Goal: Task Accomplishment & Management: Use online tool/utility

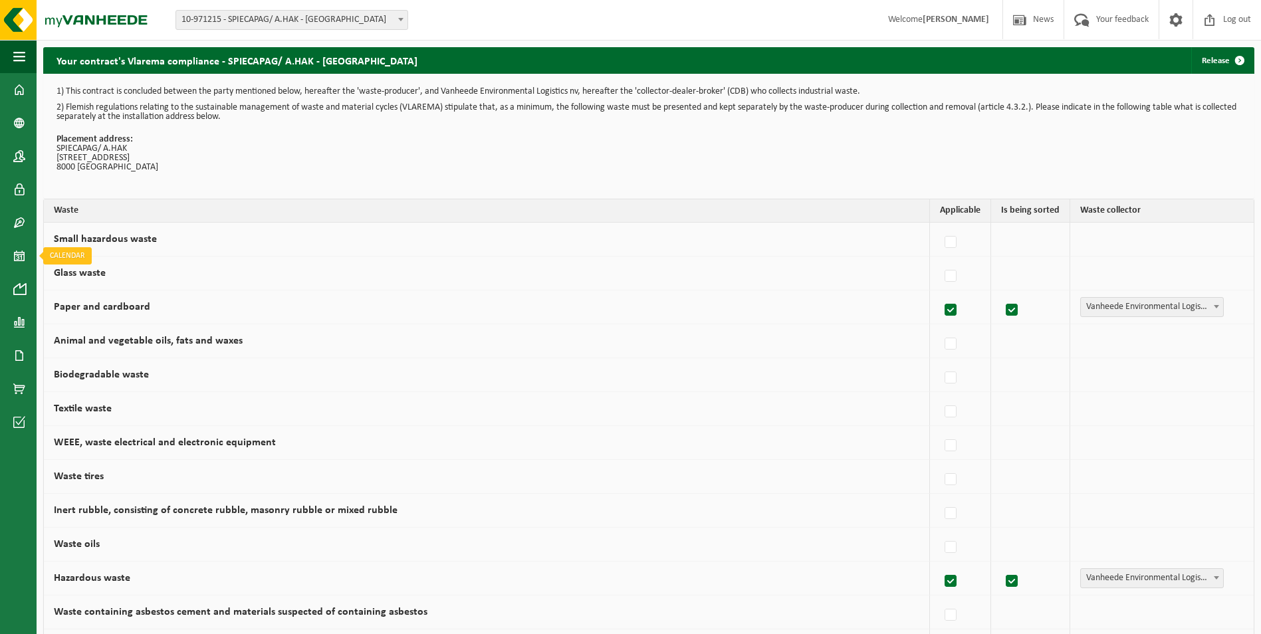
click at [11, 253] on link "Calendar" at bounding box center [18, 255] width 37 height 33
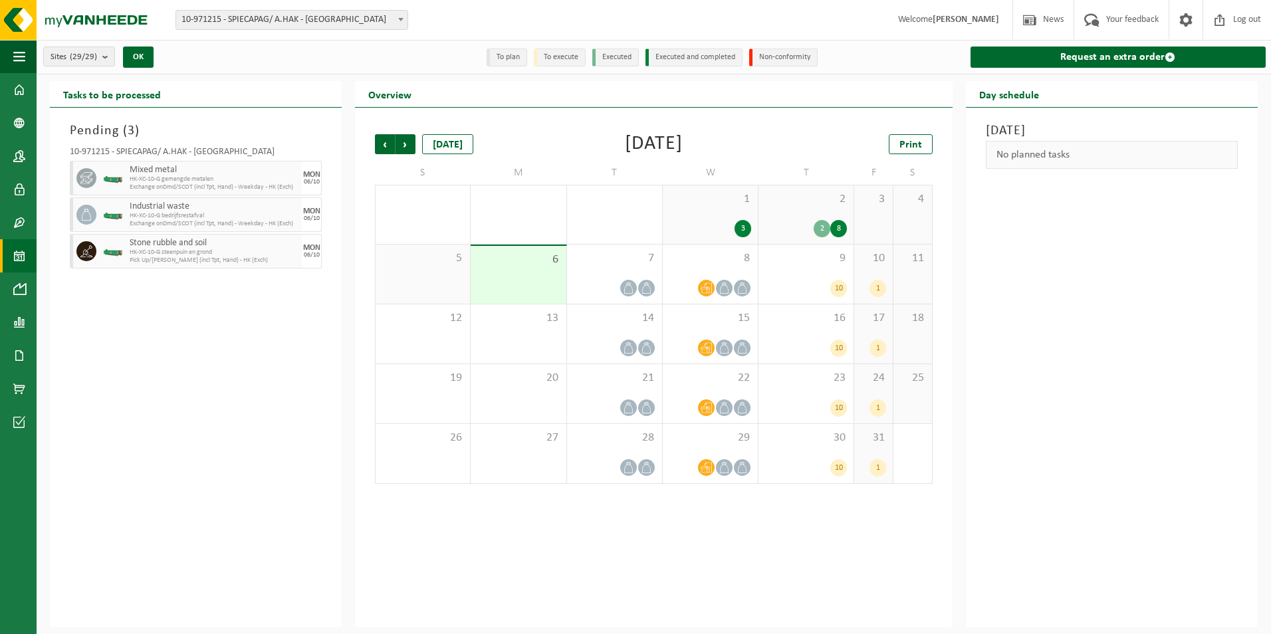
click at [741, 223] on div "3" at bounding box center [743, 228] width 17 height 17
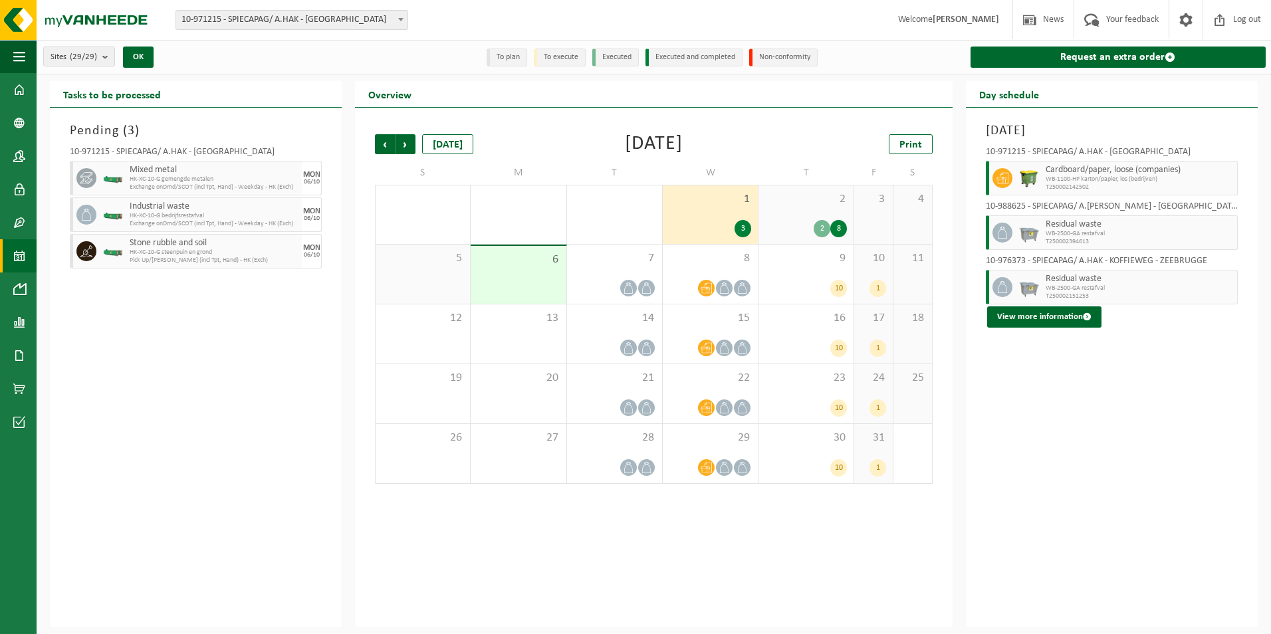
click at [826, 225] on div "2" at bounding box center [822, 228] width 17 height 17
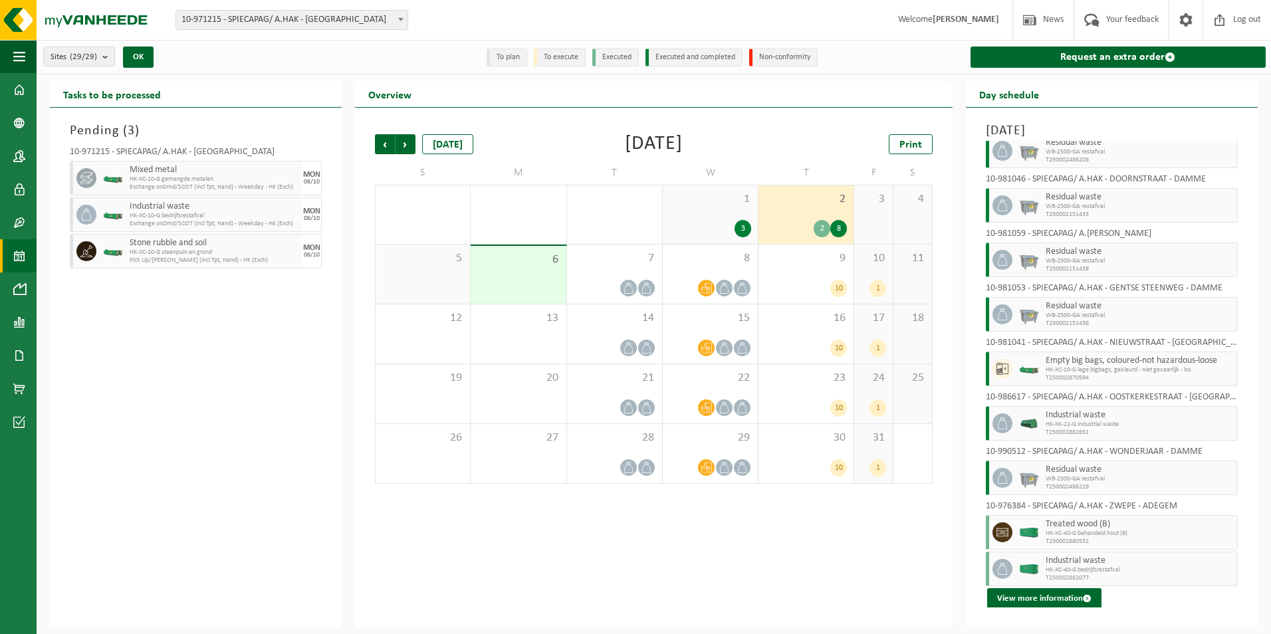
scroll to position [83, 0]
click at [1130, 60] on link "Request an extra order" at bounding box center [1118, 57] width 295 height 21
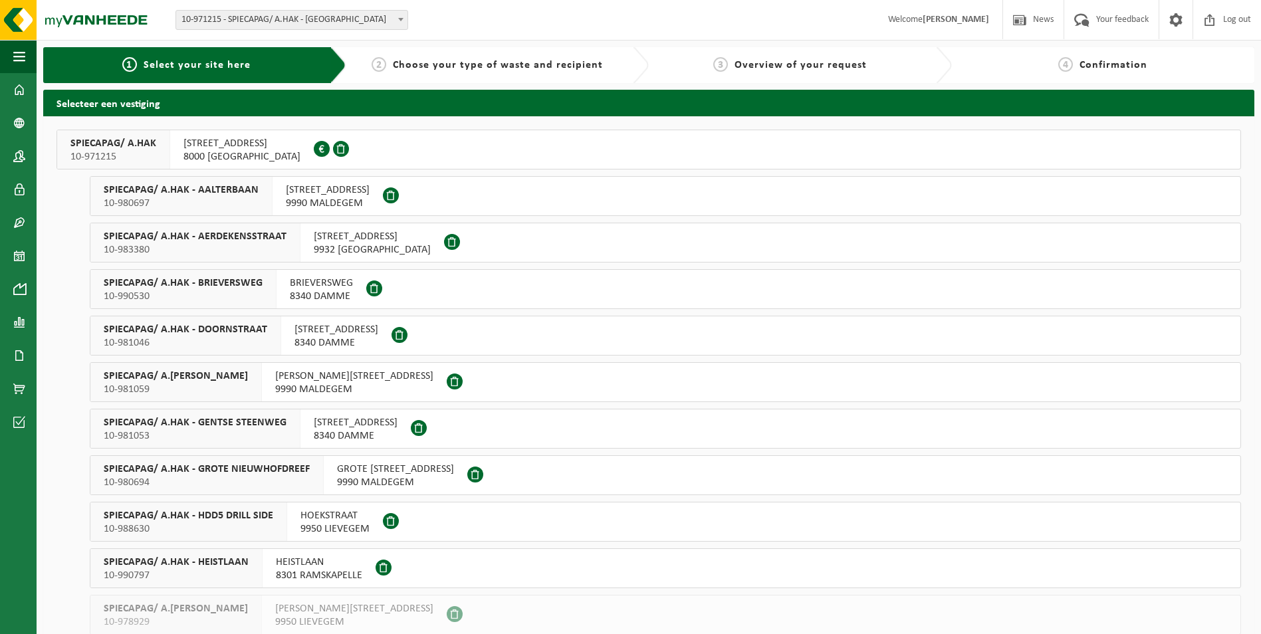
scroll to position [892, 0]
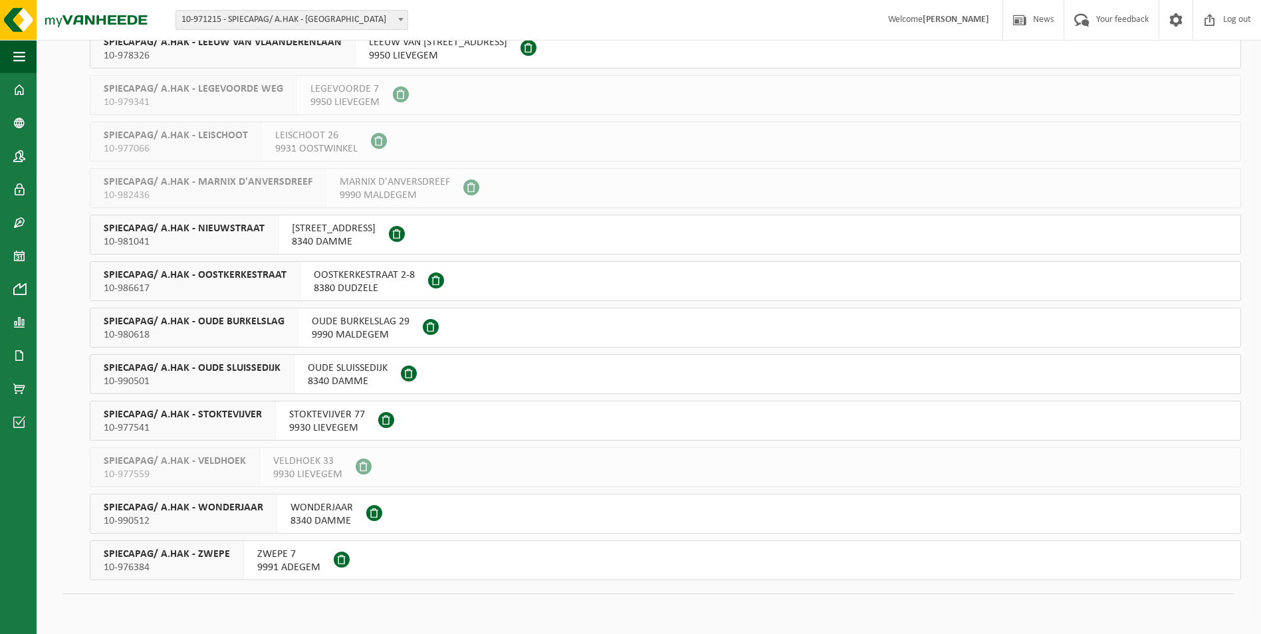
click at [252, 559] on div "ZWEPE 7 9991 ADEGEM" at bounding box center [289, 560] width 90 height 39
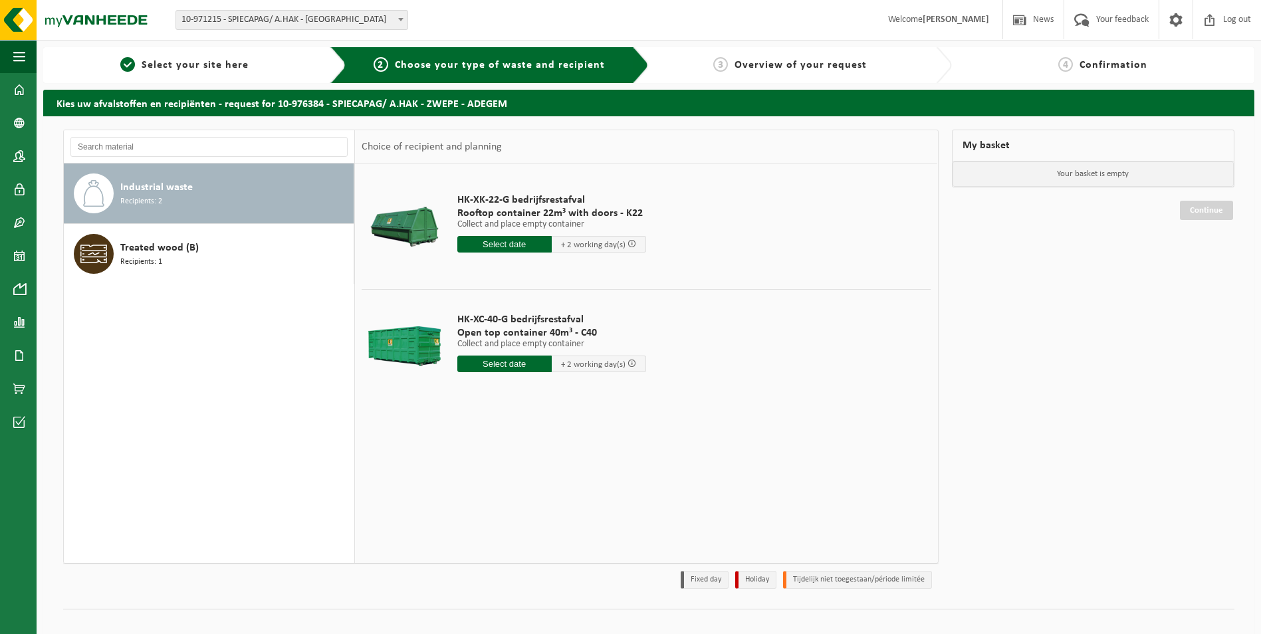
click at [522, 241] on input "text" at bounding box center [504, 244] width 94 height 17
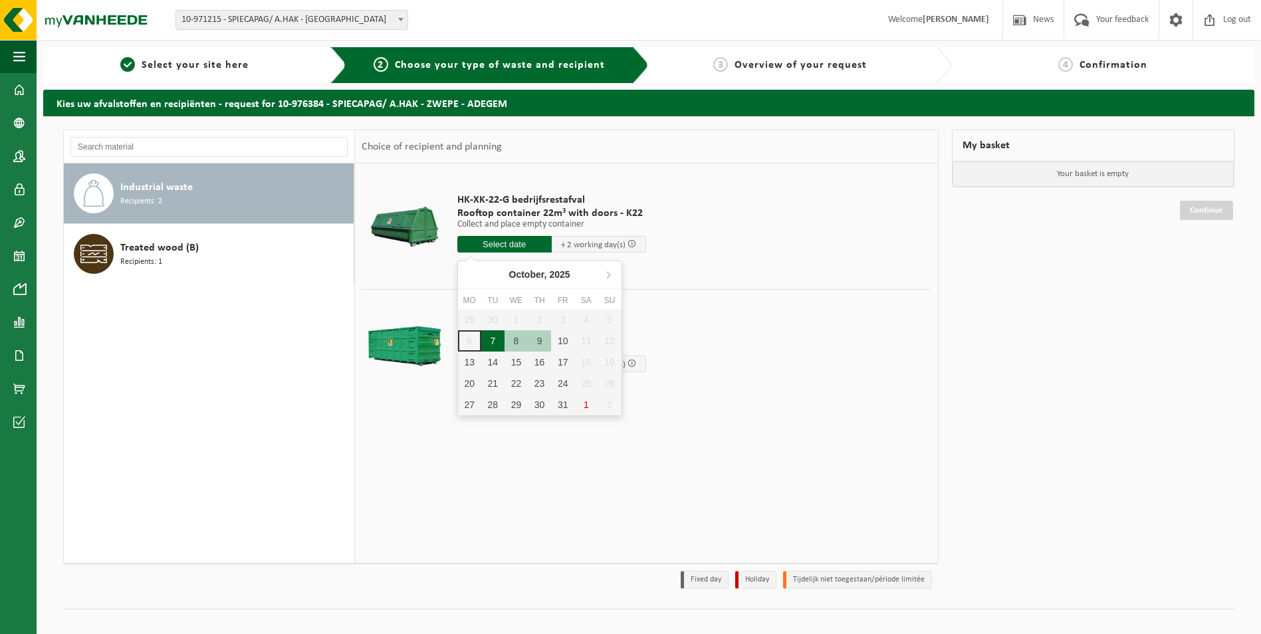
click at [497, 344] on div "7" at bounding box center [492, 340] width 23 height 21
type input "From 2025-10-07"
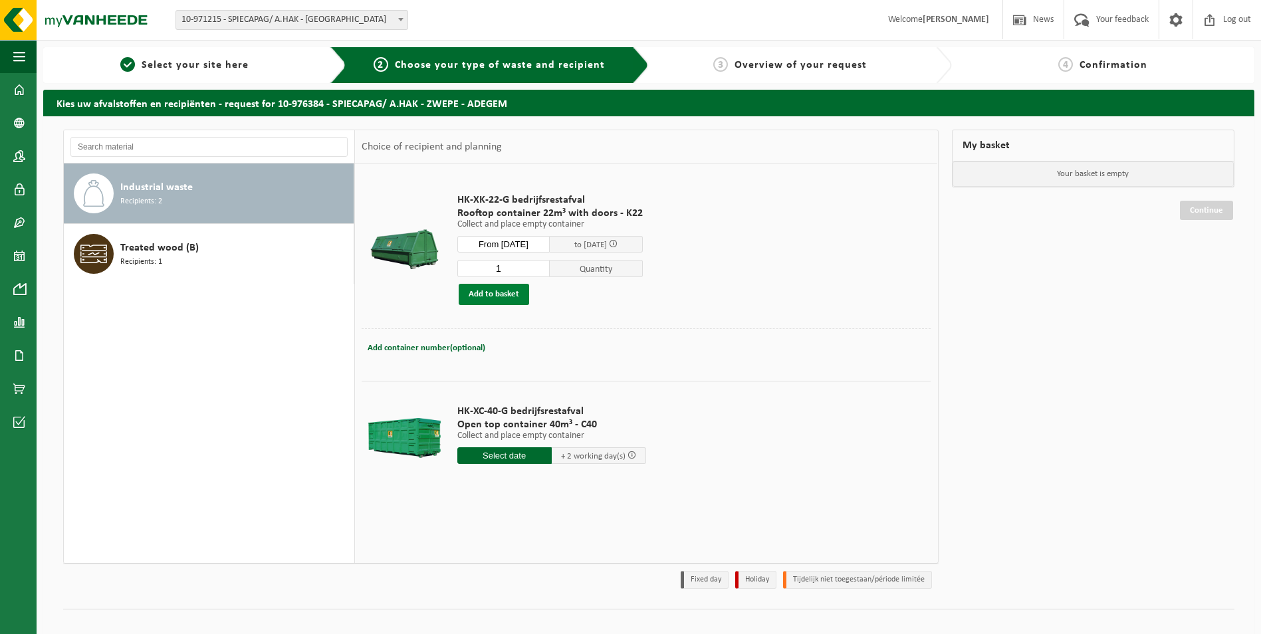
click at [503, 292] on button "Add to basket" at bounding box center [494, 294] width 70 height 21
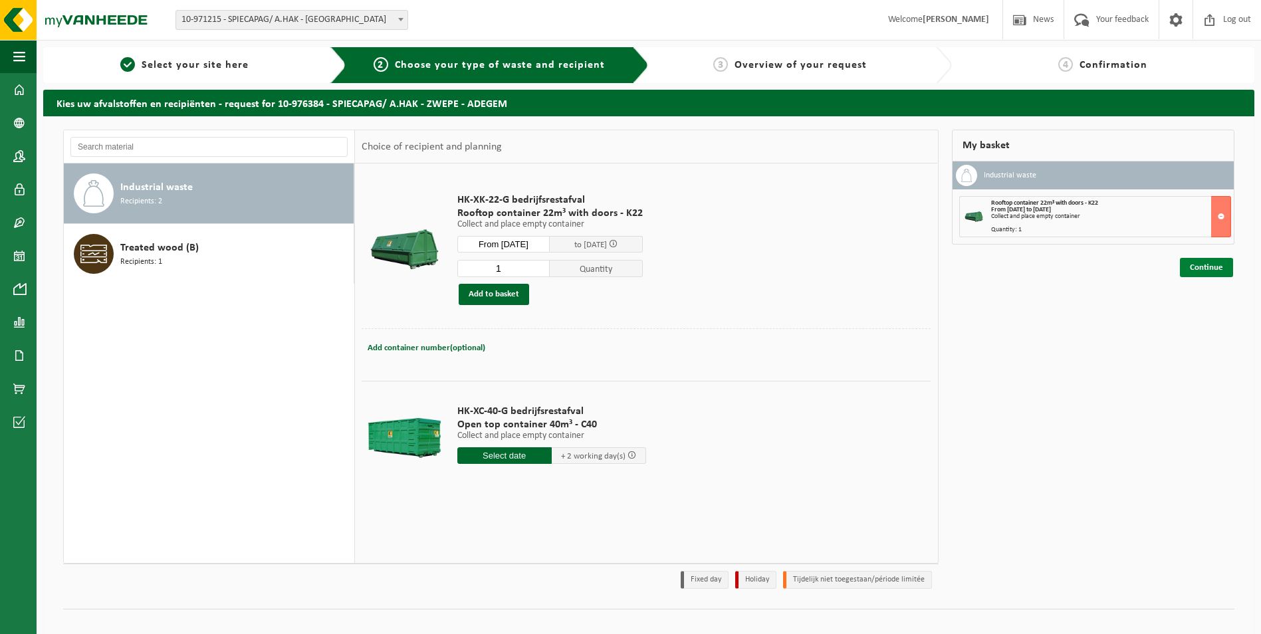
click at [1206, 271] on link "Continue" at bounding box center [1206, 267] width 53 height 19
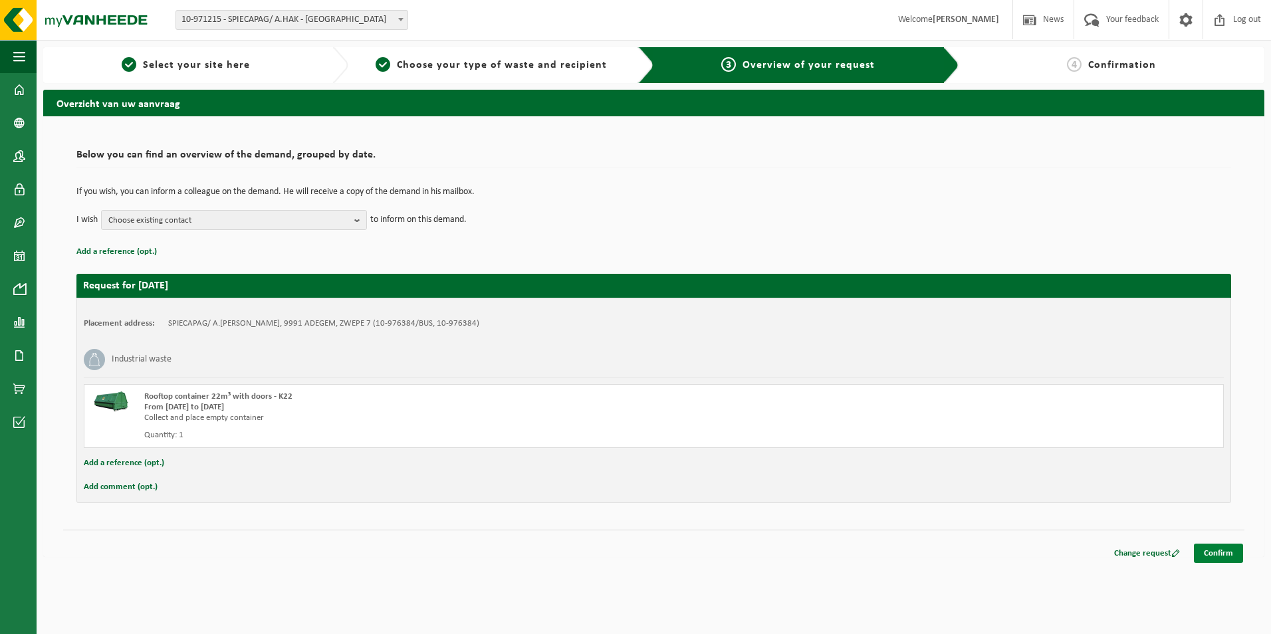
click at [1232, 554] on link "Confirm" at bounding box center [1218, 553] width 49 height 19
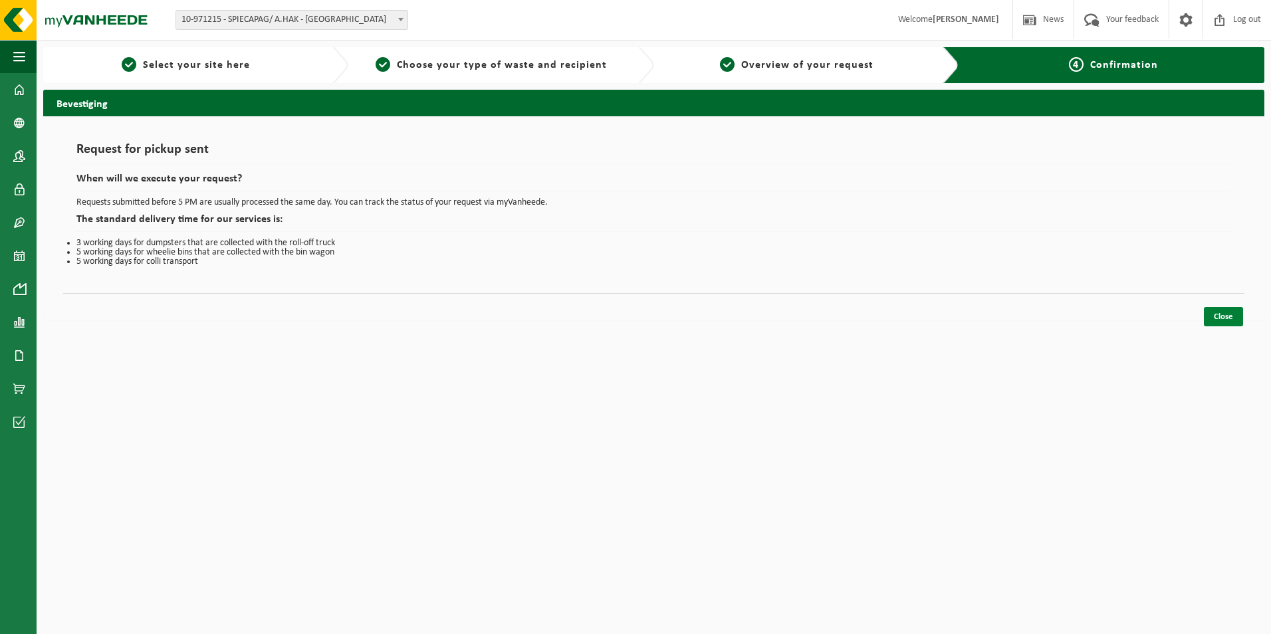
click at [1225, 317] on link "Close" at bounding box center [1223, 316] width 39 height 19
